Goal: Task Accomplishment & Management: Complete application form

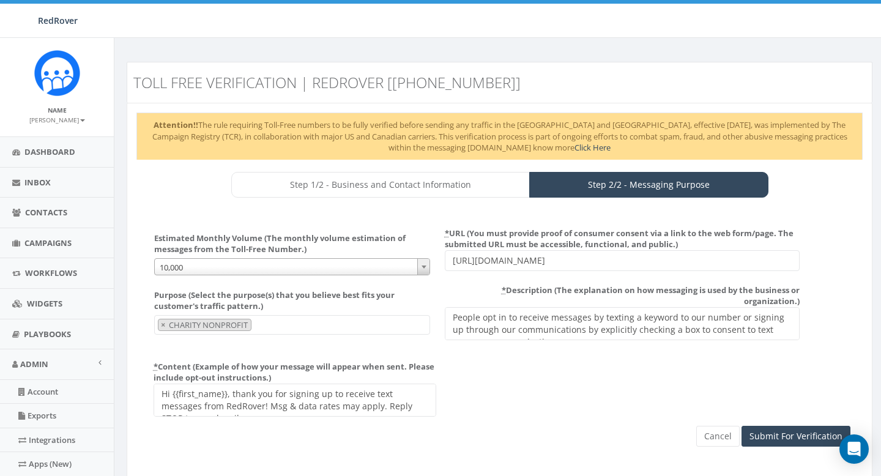
select select "10,000"
select select "CHARITY_NONPROFIT"
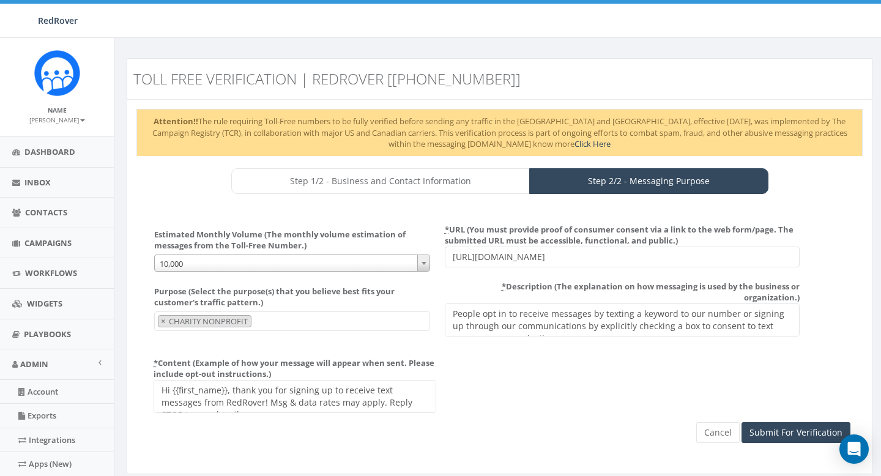
scroll to position [7, 0]
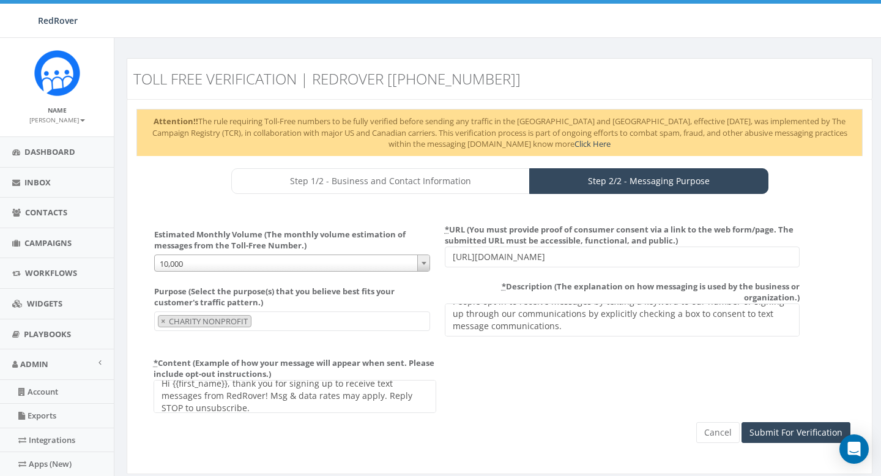
drag, startPoint x: 603, startPoint y: 250, endPoint x: 407, endPoint y: 256, distance: 195.3
click at [407, 256] on div "Estimated Monthly Volume (The monthly volume estimation of messages from the To…" at bounding box center [499, 248] width 720 height 57
drag, startPoint x: 603, startPoint y: 257, endPoint x: 450, endPoint y: 251, distance: 153.1
click at [450, 252] on input "[URL][DOMAIN_NAME]" at bounding box center [622, 257] width 355 height 21
paste input "sms-opt-in"
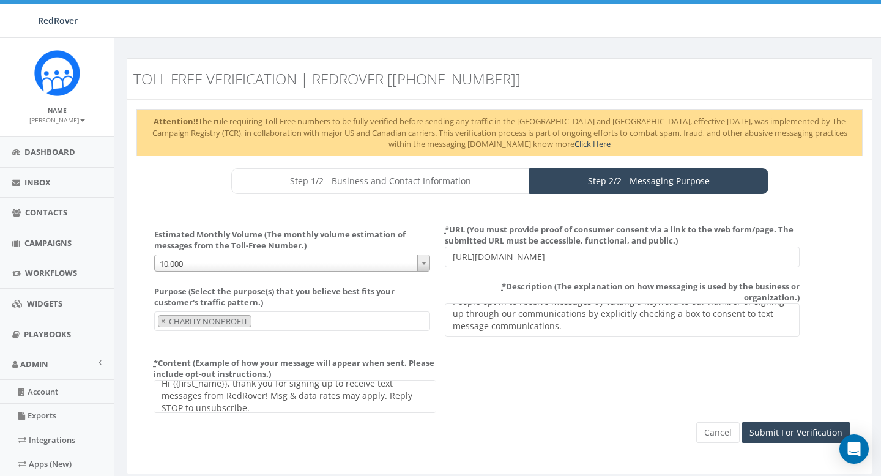
type input "[URL][DOMAIN_NAME]"
